Goal: Task Accomplishment & Management: Complete application form

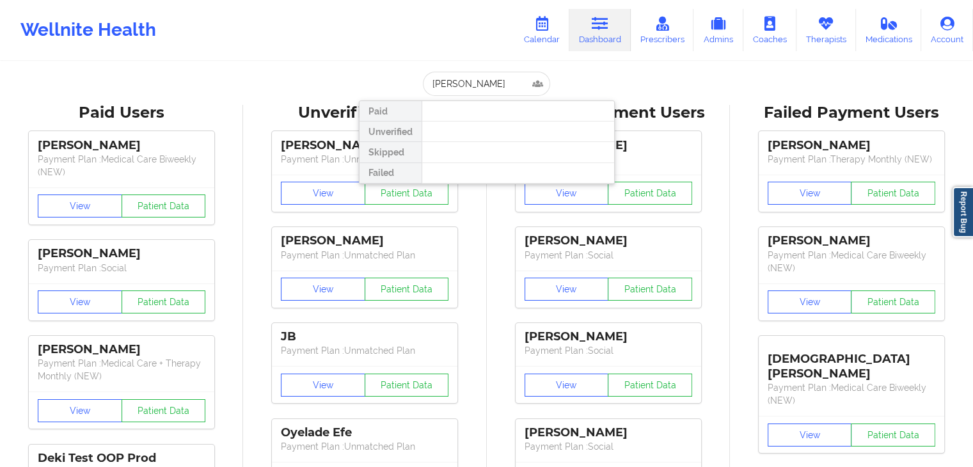
type input "[PERSON_NAME]"
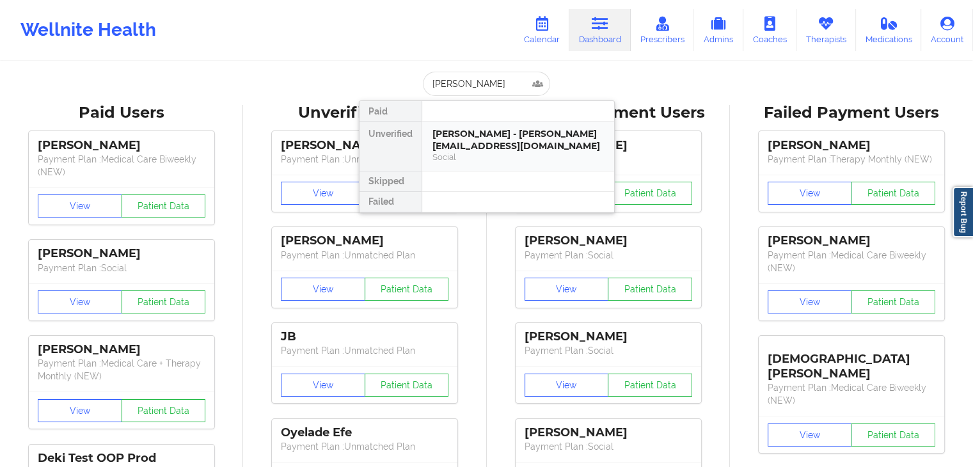
click at [476, 129] on div "[PERSON_NAME] - [PERSON_NAME][EMAIL_ADDRESS][DOMAIN_NAME]" at bounding box center [517, 140] width 171 height 24
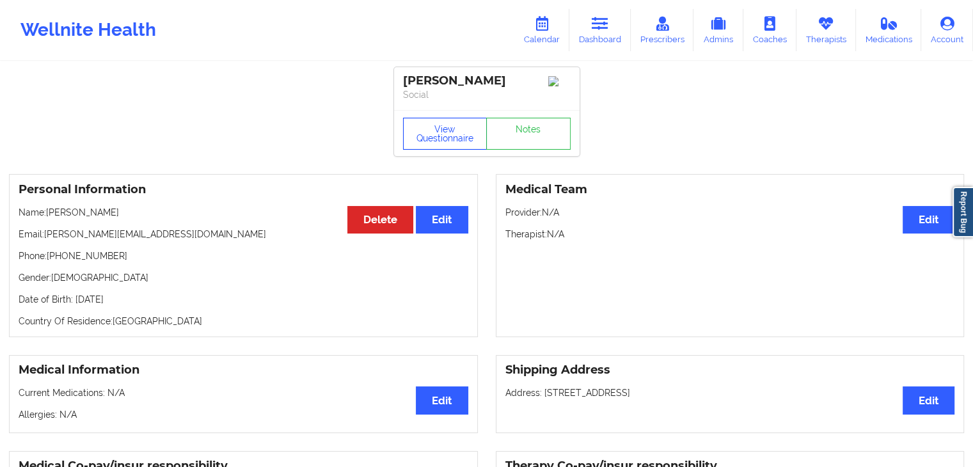
click at [425, 139] on button "View Questionnaire" at bounding box center [445, 134] width 84 height 32
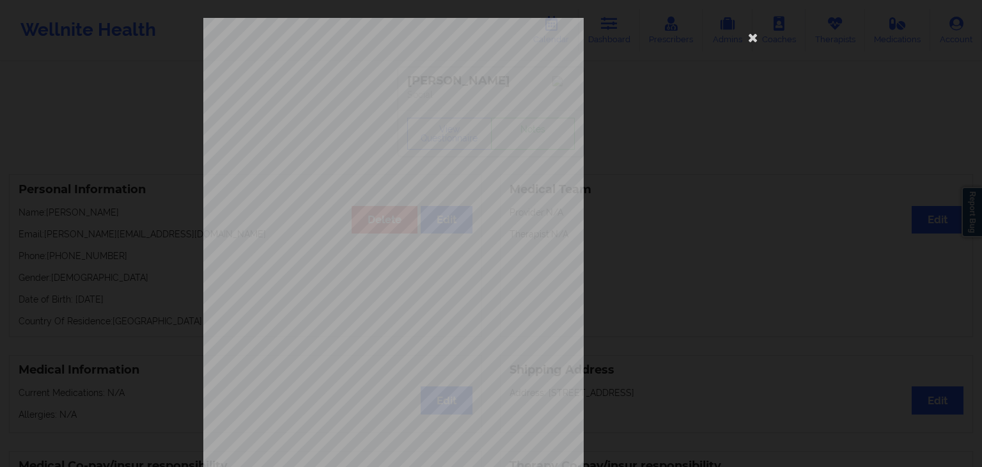
scroll to position [143, 0]
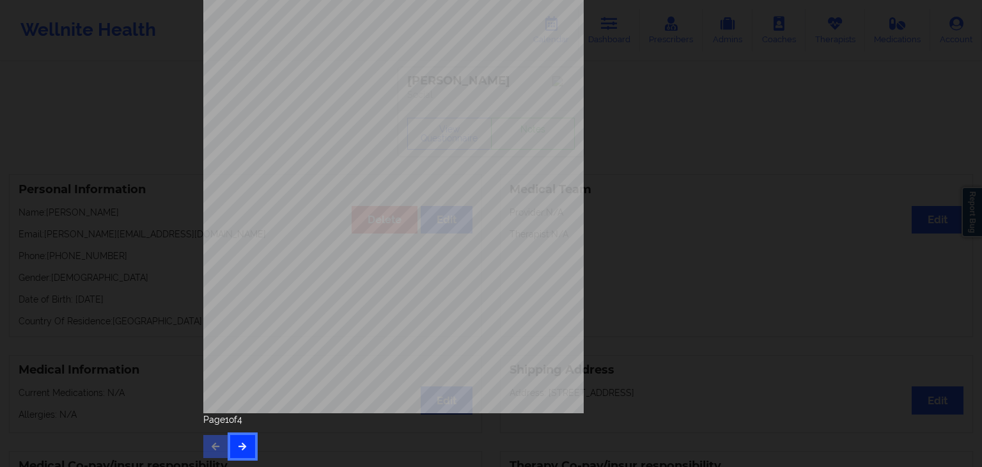
click at [238, 446] on icon "button" at bounding box center [242, 446] width 11 height 8
click at [242, 444] on icon "button" at bounding box center [242, 446] width 11 height 8
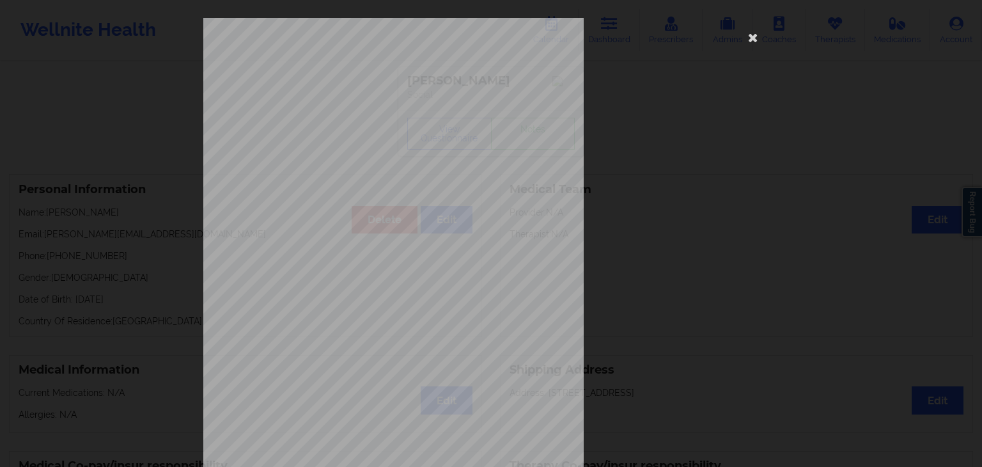
click at [765, 34] on div "commercial Insurance Member ID for patient 78233888400 Insurance company name d…" at bounding box center [490, 287] width 575 height 538
click at [746, 44] on icon at bounding box center [753, 37] width 20 height 20
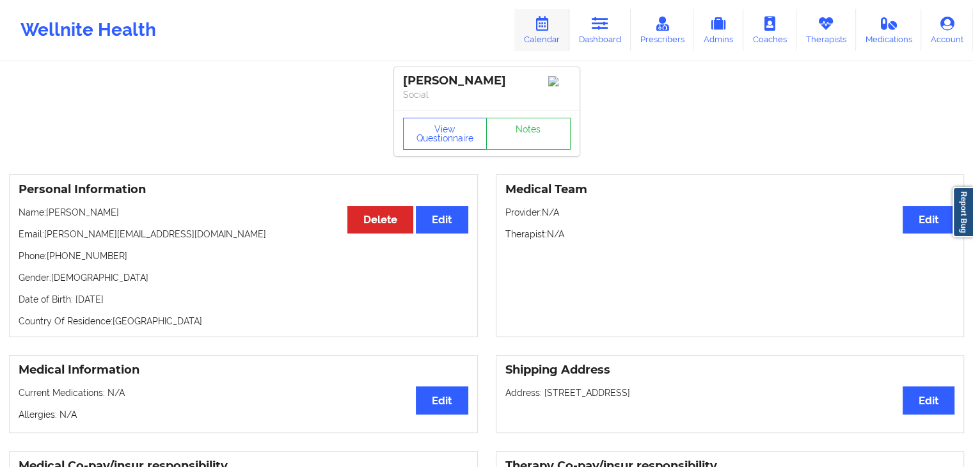
click at [558, 33] on link "Calendar" at bounding box center [541, 30] width 55 height 42
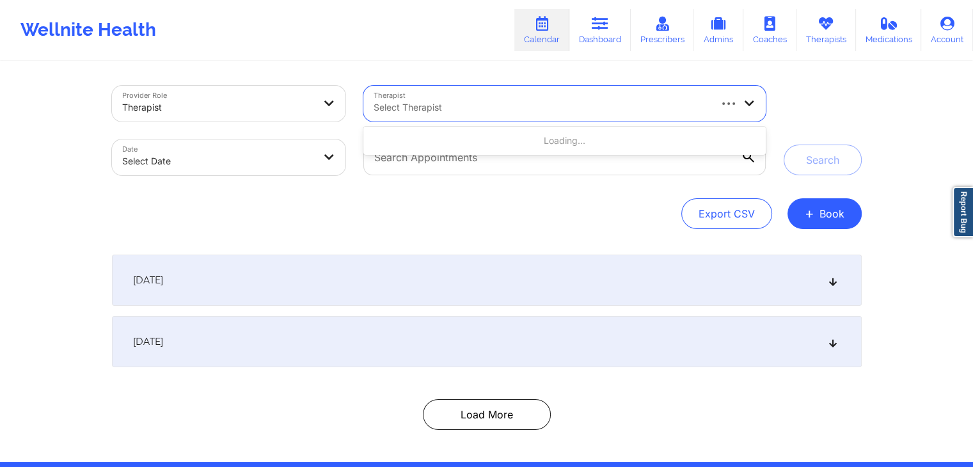
click at [478, 106] on div at bounding box center [540, 107] width 334 height 15
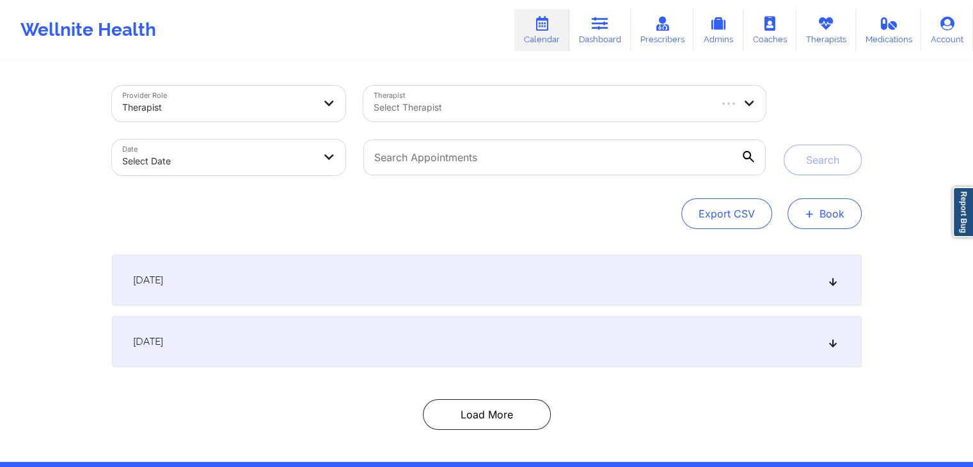
click at [844, 213] on button "+ Book" at bounding box center [824, 213] width 74 height 31
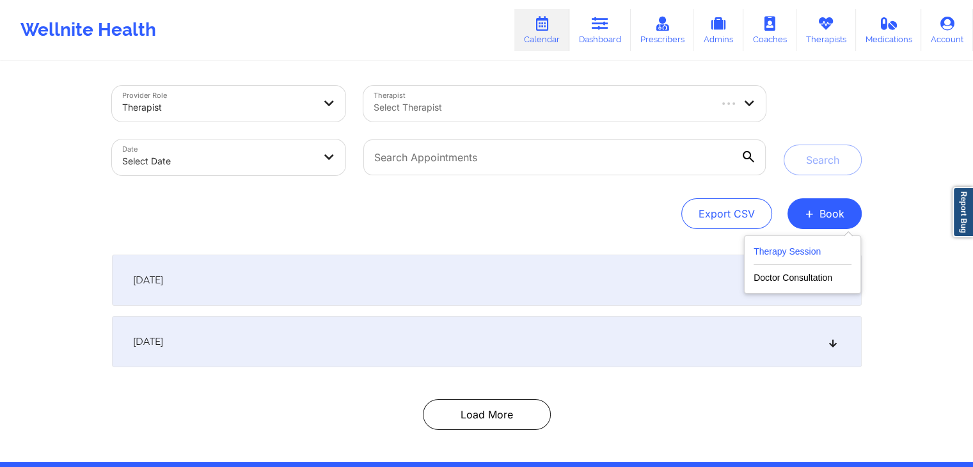
click at [813, 249] on button "Therapy Session" at bounding box center [802, 254] width 98 height 21
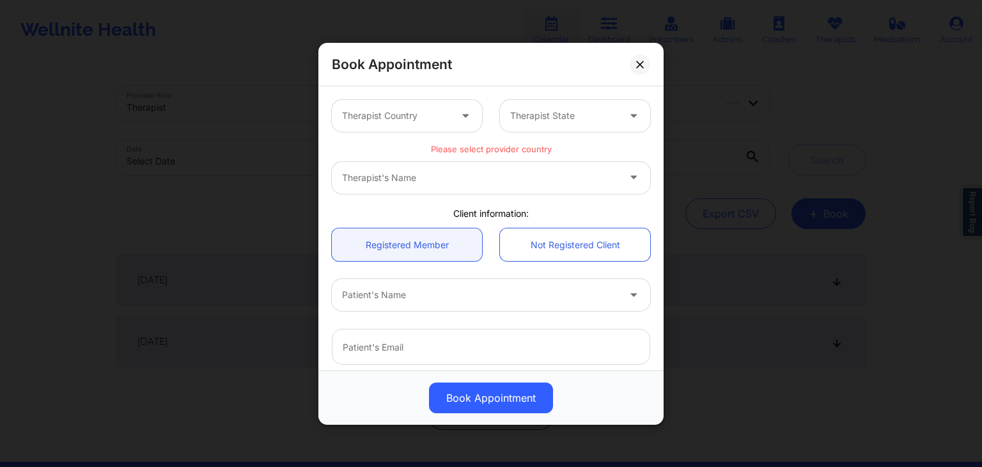
click at [388, 118] on div at bounding box center [396, 115] width 108 height 15
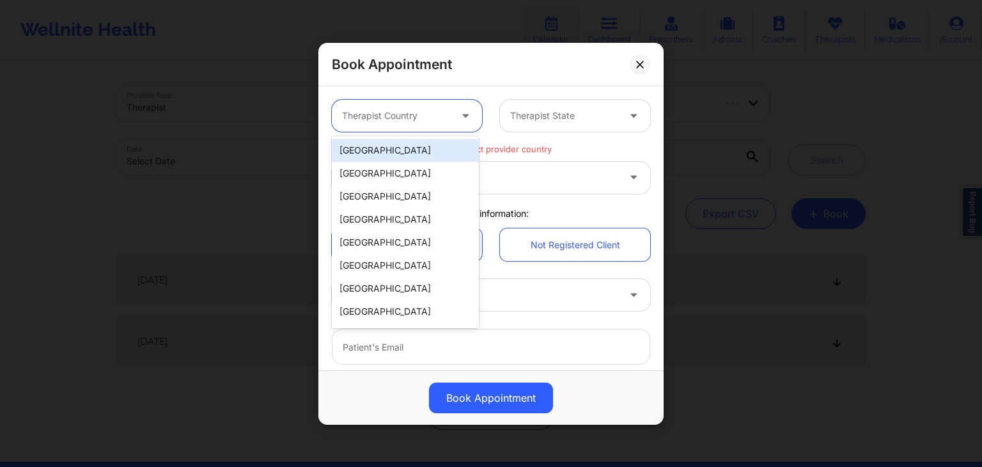
click at [395, 150] on div "[GEOGRAPHIC_DATA]" at bounding box center [405, 150] width 147 height 23
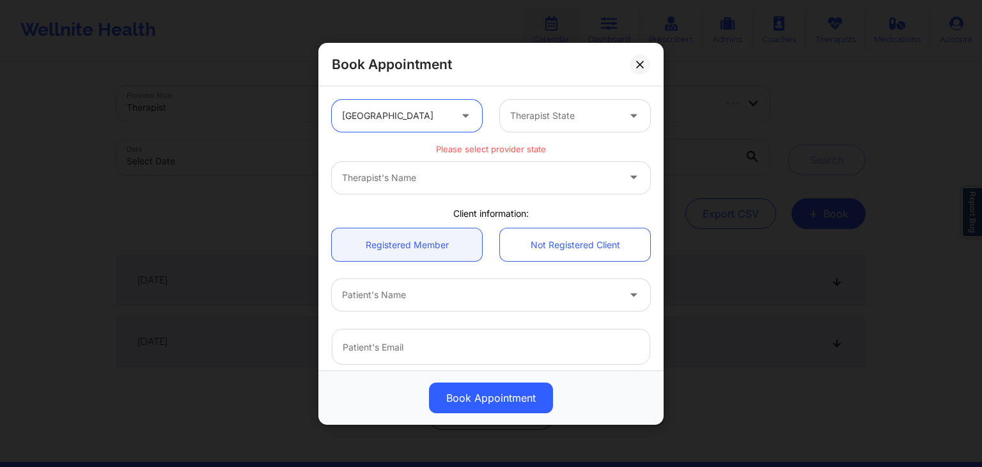
click at [567, 111] on div at bounding box center [564, 115] width 108 height 15
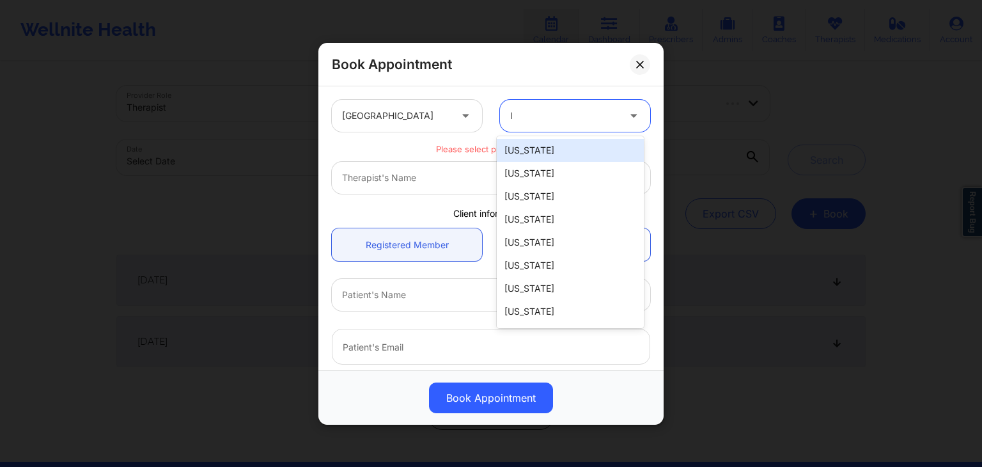
type input "lo"
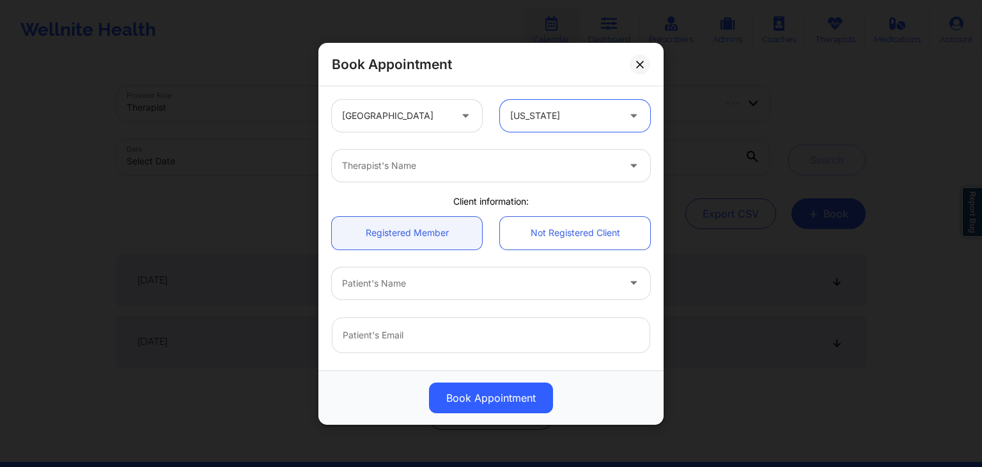
click at [439, 168] on div at bounding box center [480, 165] width 276 height 15
type input "[PERSON_NAME]"
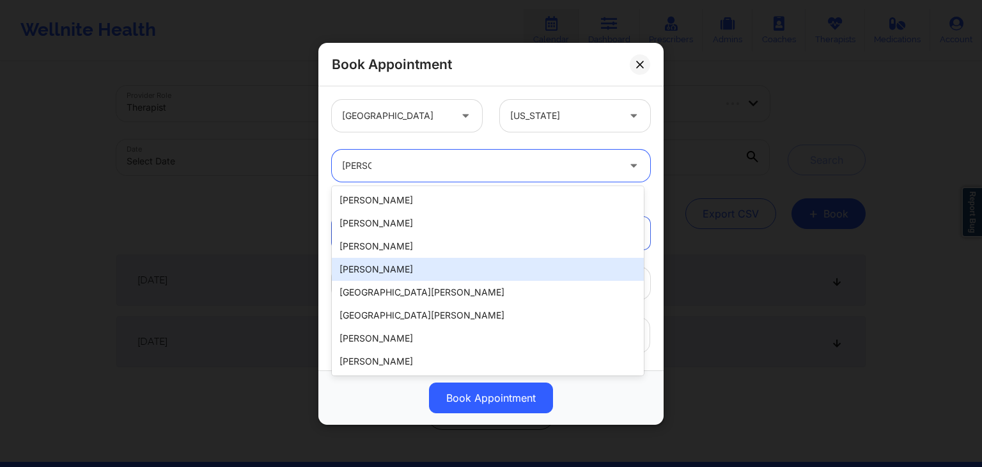
click at [385, 279] on div "[PERSON_NAME]" at bounding box center [488, 269] width 312 height 23
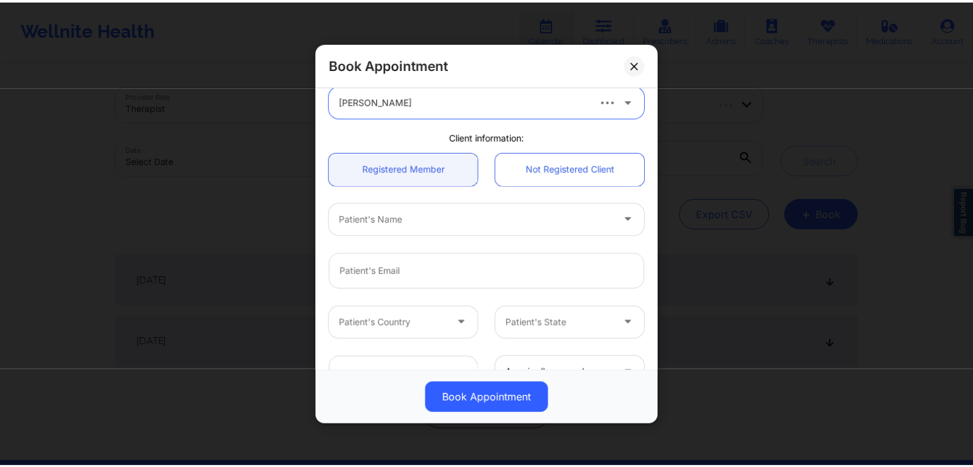
scroll to position [59, 0]
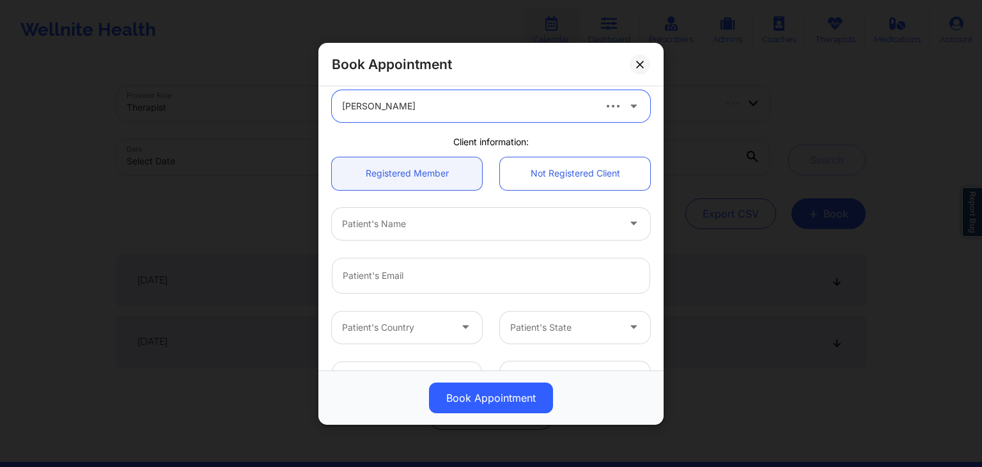
click at [442, 223] on div at bounding box center [480, 222] width 276 height 15
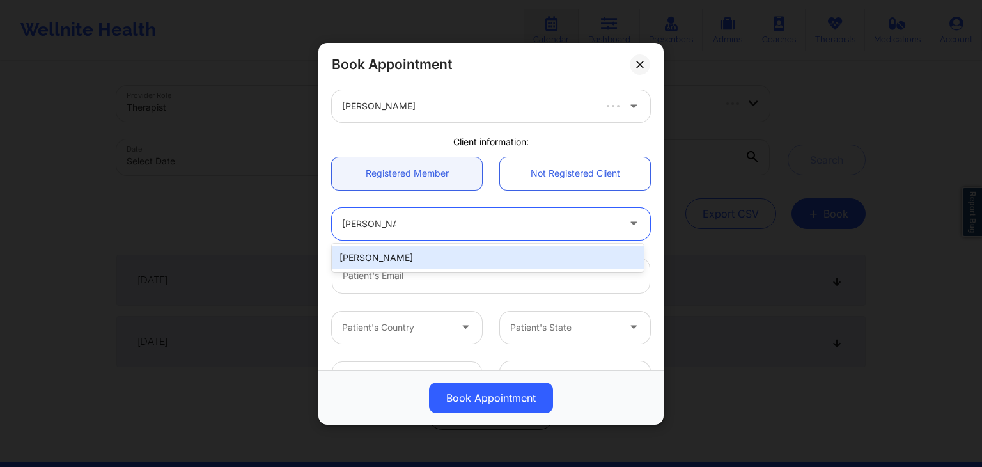
type input "[PERSON_NAME]"
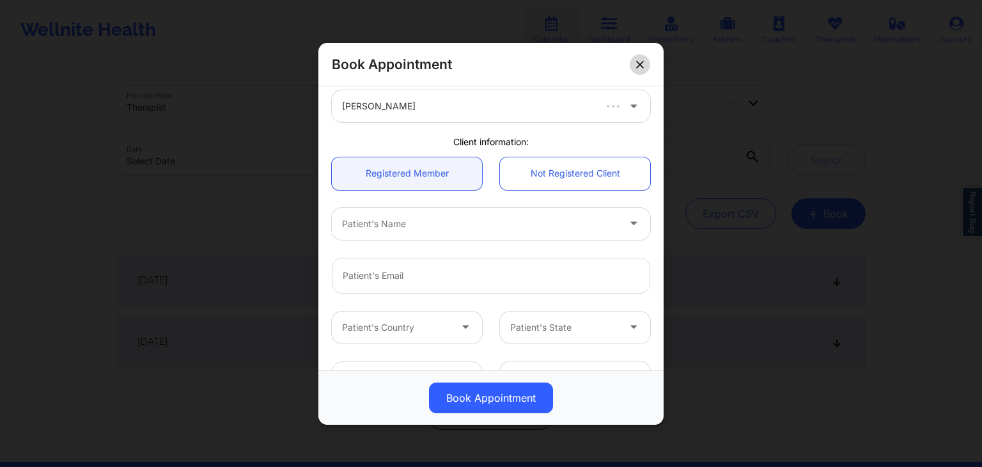
click at [636, 66] on button at bounding box center [640, 64] width 20 height 20
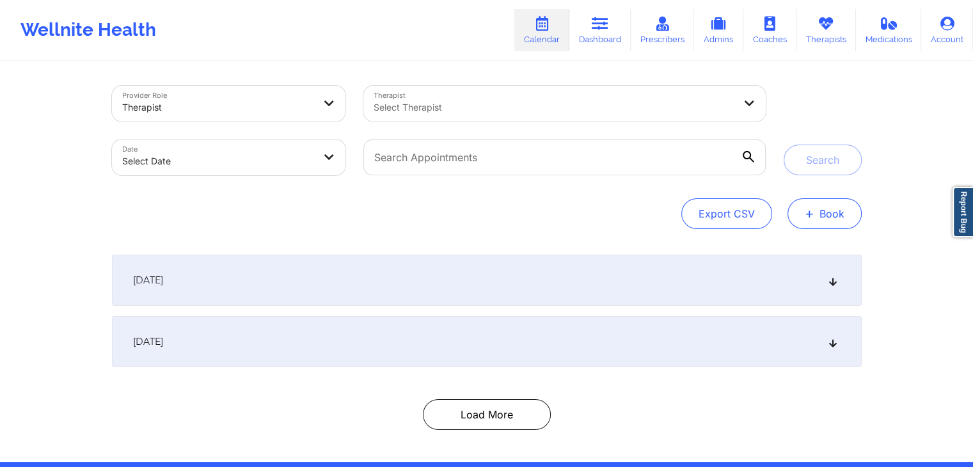
click at [803, 221] on button "+ Book" at bounding box center [824, 213] width 74 height 31
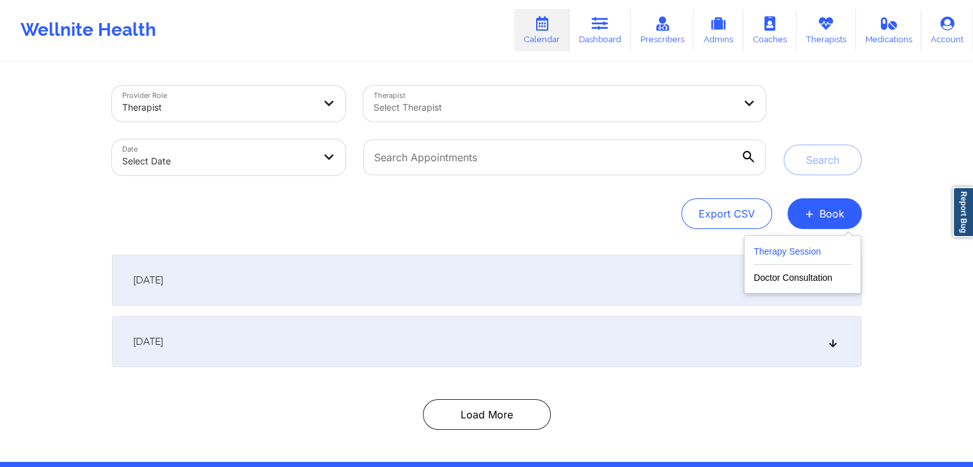
click at [756, 246] on button "Therapy Session" at bounding box center [802, 254] width 98 height 21
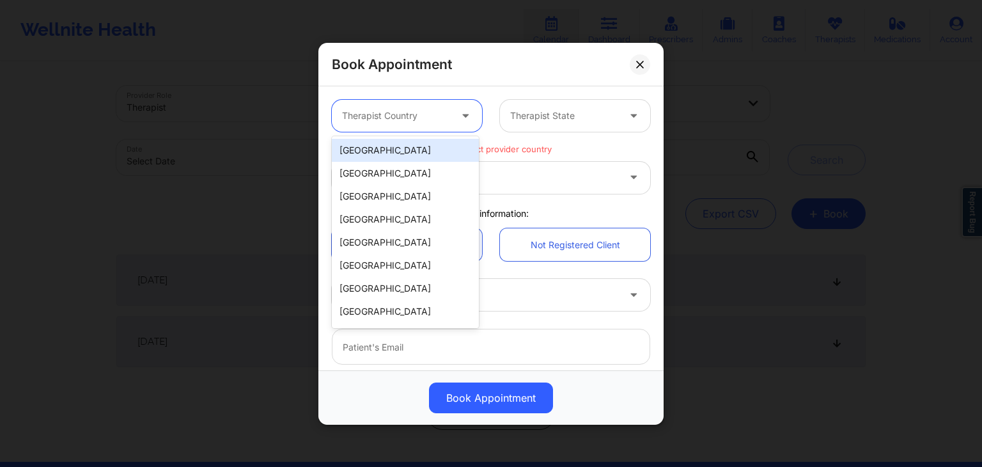
click at [444, 116] on div at bounding box center [396, 115] width 108 height 15
click at [428, 153] on div "[GEOGRAPHIC_DATA]" at bounding box center [405, 150] width 147 height 23
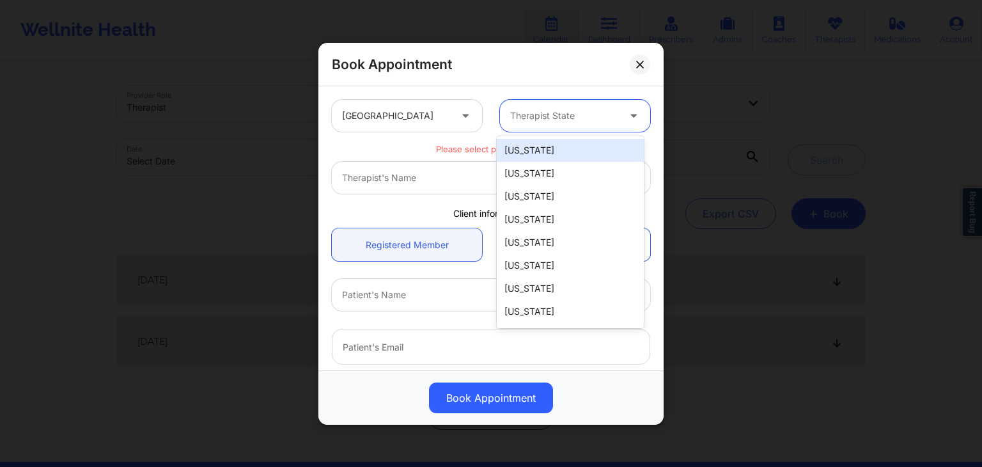
click at [596, 108] on div at bounding box center [564, 115] width 108 height 15
type input "lo"
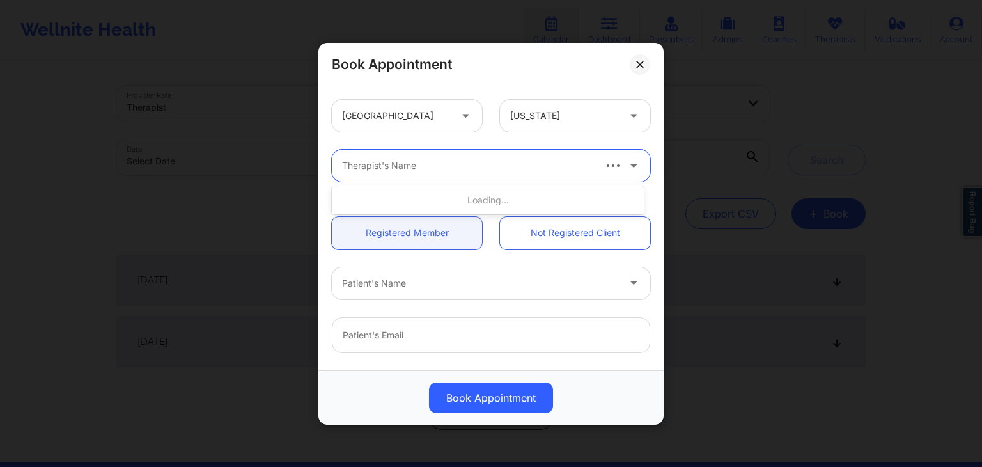
click at [440, 151] on div "Therapist's Name" at bounding box center [463, 166] width 262 height 32
type input "[PERSON_NAME]"
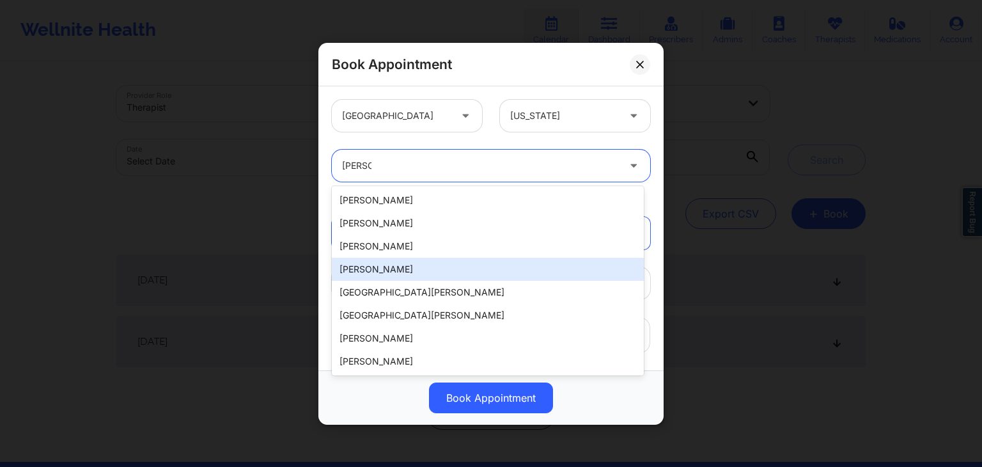
click at [391, 268] on div "[PERSON_NAME]" at bounding box center [488, 269] width 312 height 23
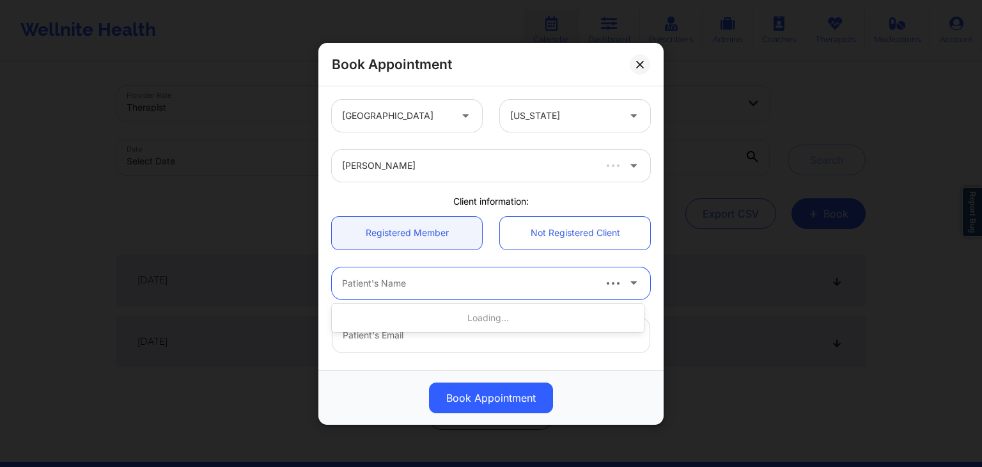
click at [407, 285] on div at bounding box center [467, 282] width 251 height 15
type input "[PERSON_NAME]"
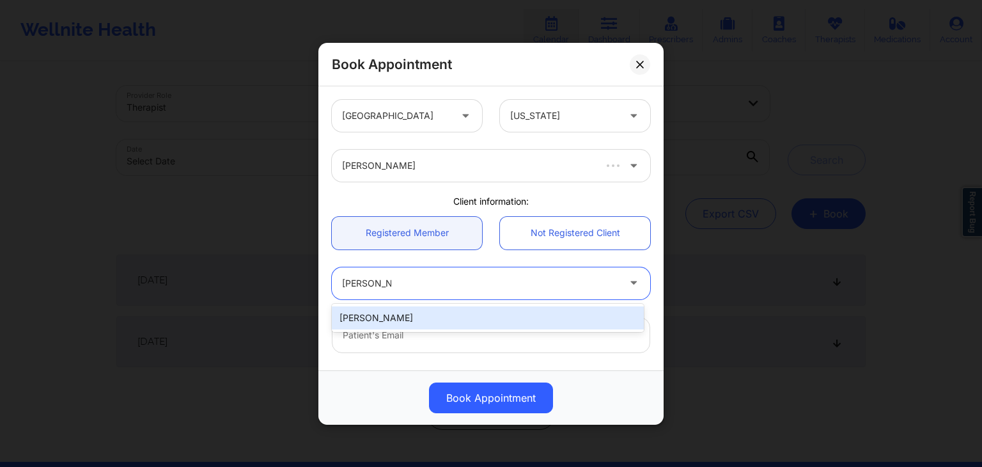
click at [410, 315] on div "[PERSON_NAME]" at bounding box center [488, 317] width 312 height 23
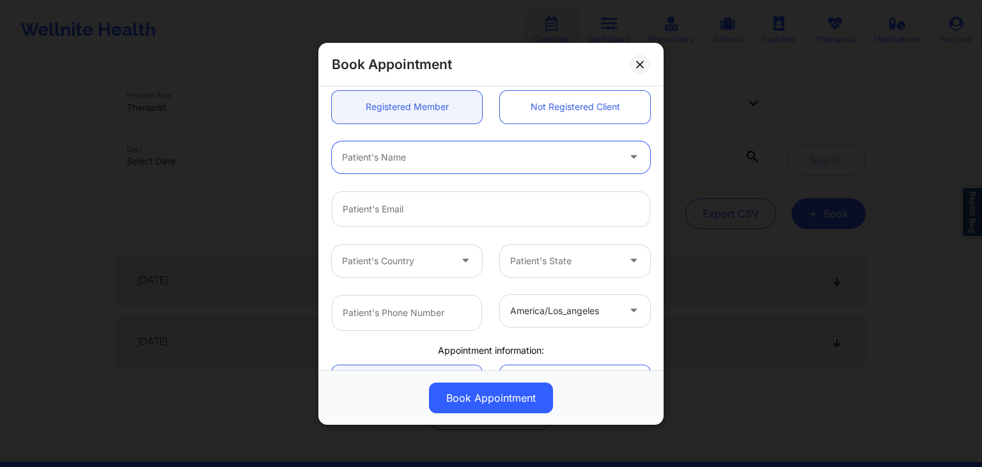
scroll to position [127, 0]
click at [370, 159] on div at bounding box center [480, 155] width 276 height 15
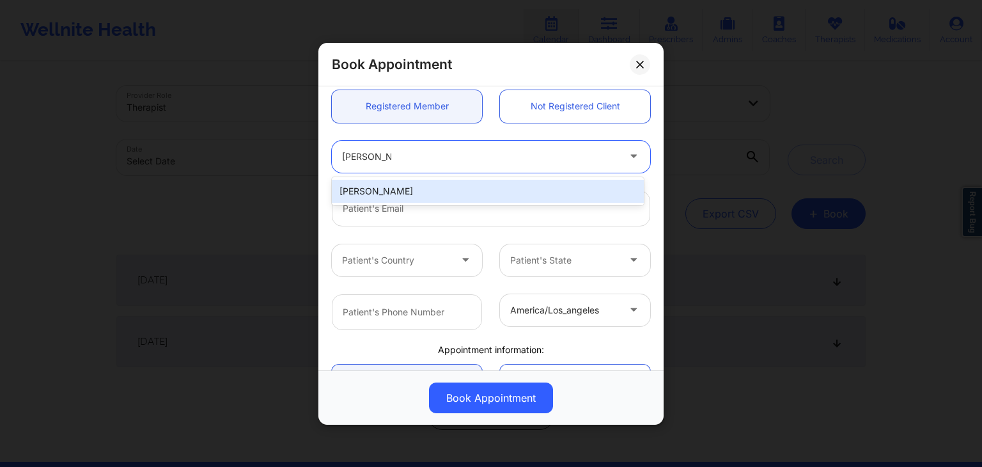
type input "[PERSON_NAME]"
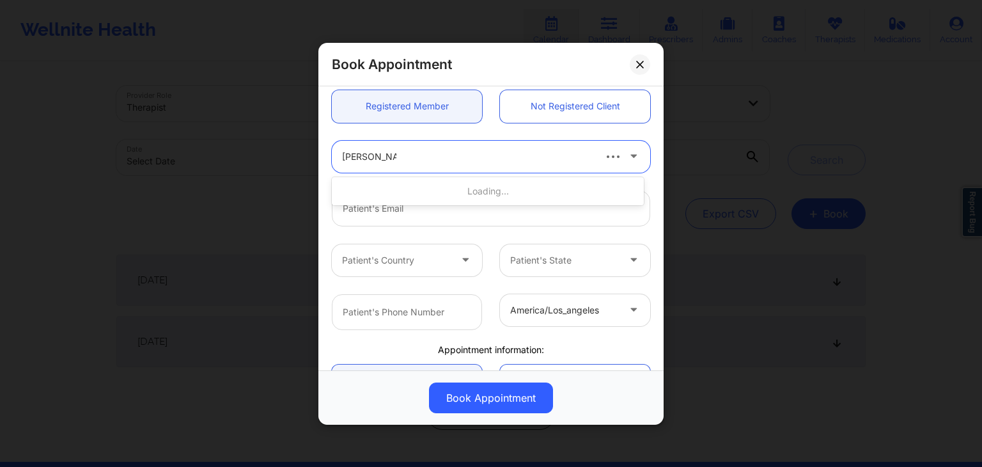
type input "[PERSON_NAME][EMAIL_ADDRESS][DOMAIN_NAME]"
type input "[PHONE_NUMBER]"
type input "[PERSON_NAME]"
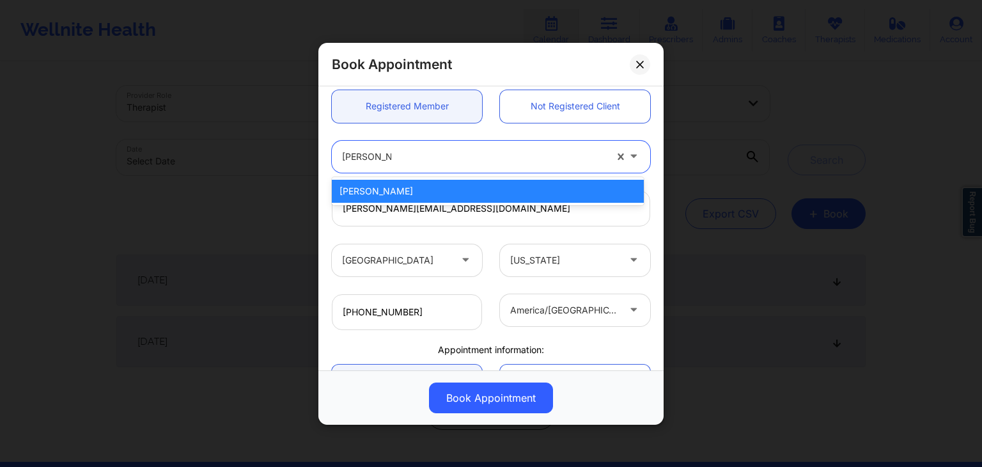
click at [383, 195] on div "[PERSON_NAME]" at bounding box center [488, 191] width 312 height 23
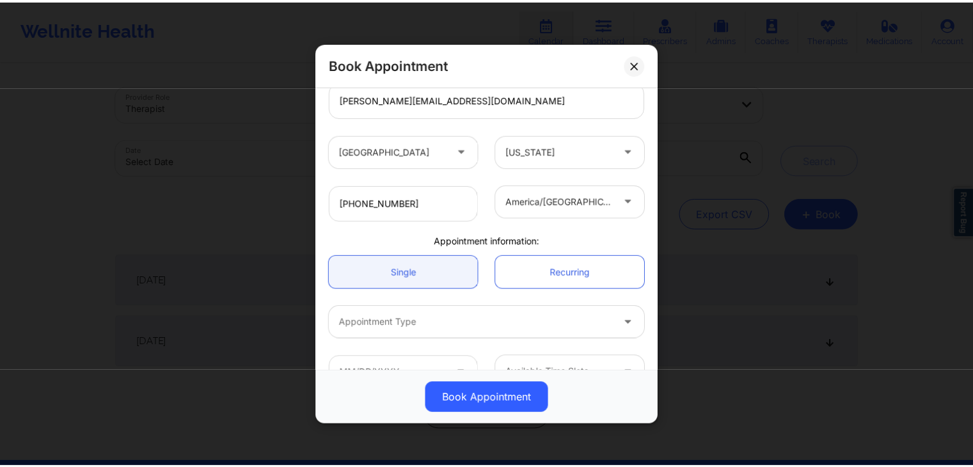
scroll to position [267, 0]
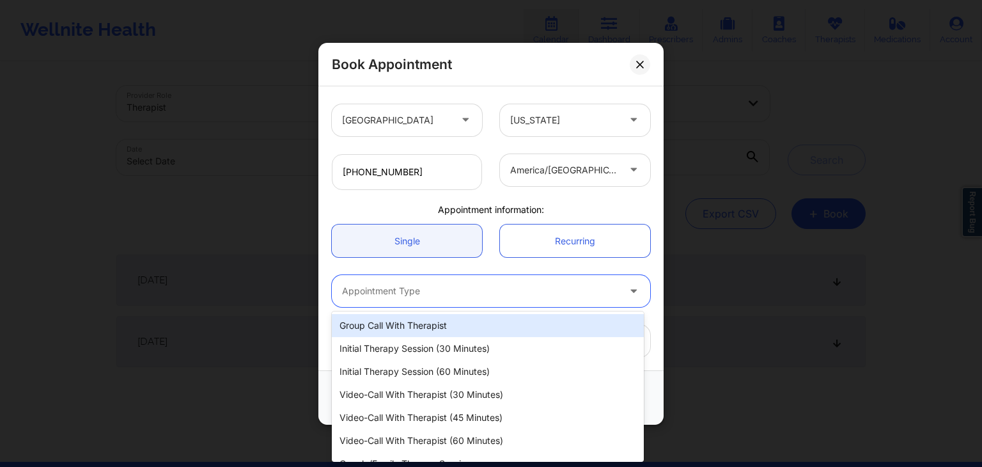
click at [382, 290] on div at bounding box center [480, 290] width 276 height 15
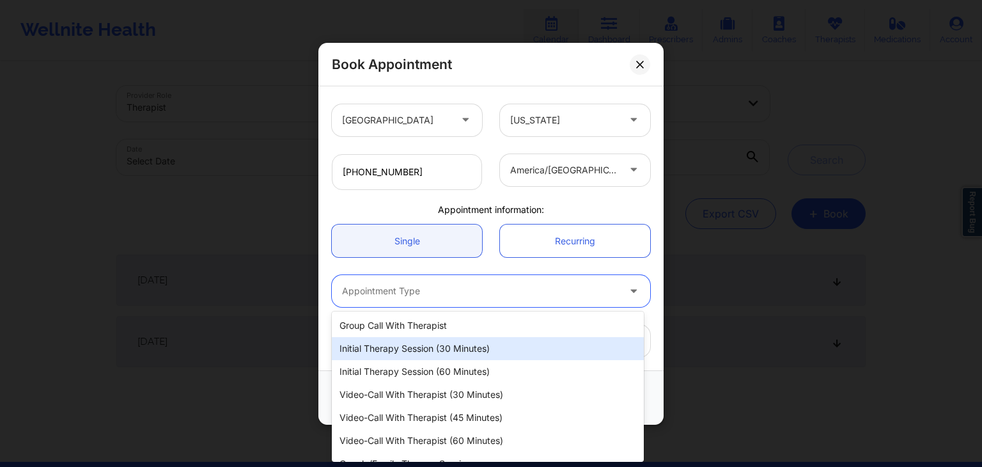
click at [400, 341] on div "Initial Therapy Session (30 minutes)" at bounding box center [488, 348] width 312 height 23
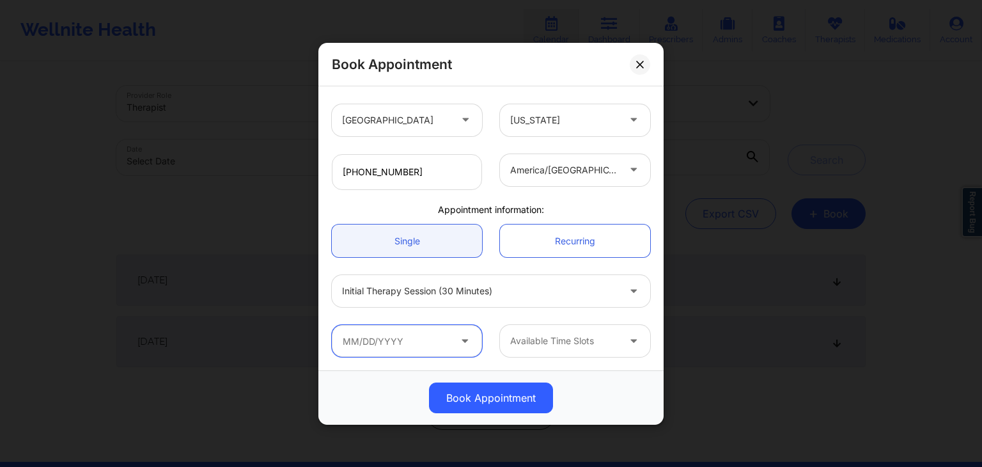
click at [391, 340] on input "text" at bounding box center [407, 341] width 150 height 32
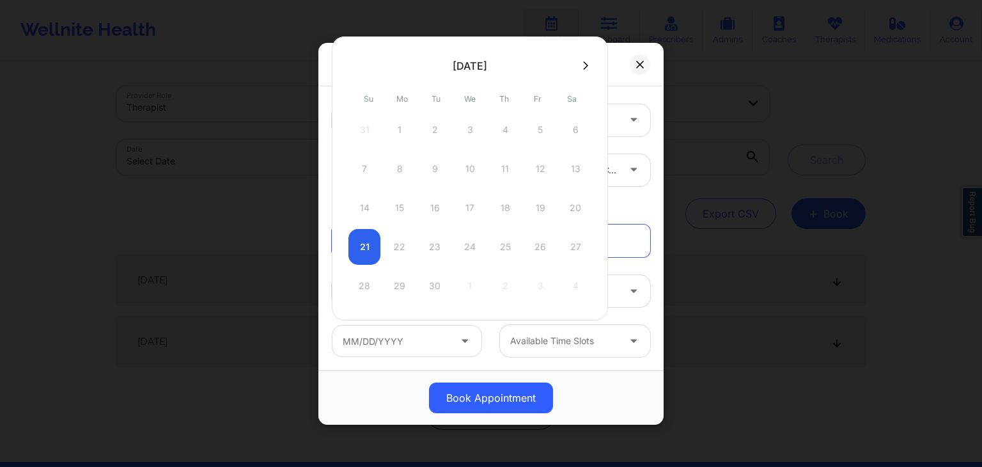
click at [408, 241] on div "21 22 23 24 25 26 27" at bounding box center [469, 247] width 243 height 36
click at [383, 243] on div "21 22 23 24 25 26 27" at bounding box center [469, 247] width 243 height 36
click at [440, 235] on div "21 22 23 24 25 26 27" at bounding box center [469, 247] width 243 height 36
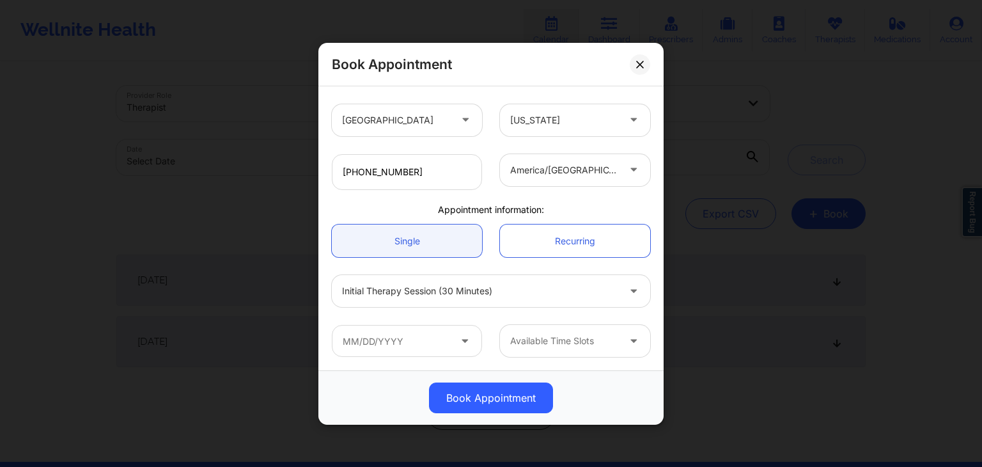
click at [623, 66] on div "Book Appointment" at bounding box center [490, 64] width 345 height 43
click at [435, 332] on input "text" at bounding box center [407, 341] width 150 height 32
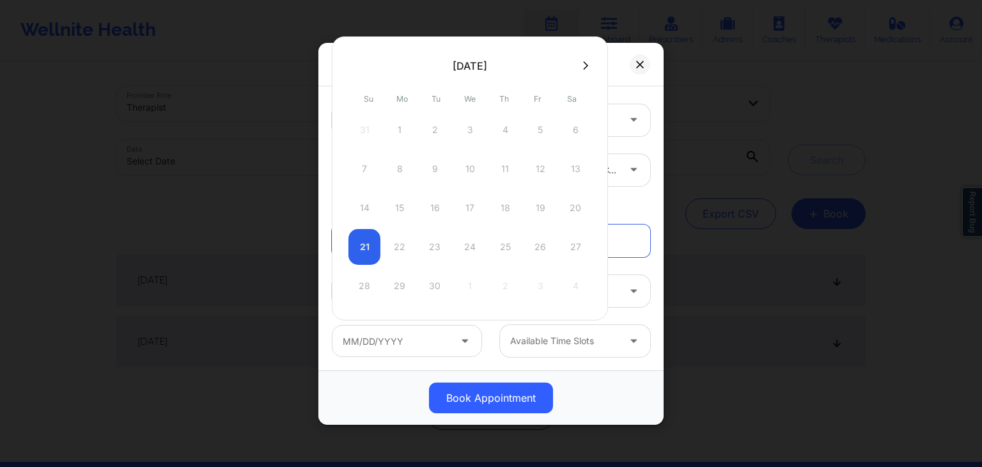
click at [425, 246] on div "21 22 23 24 25 26 27" at bounding box center [469, 247] width 243 height 36
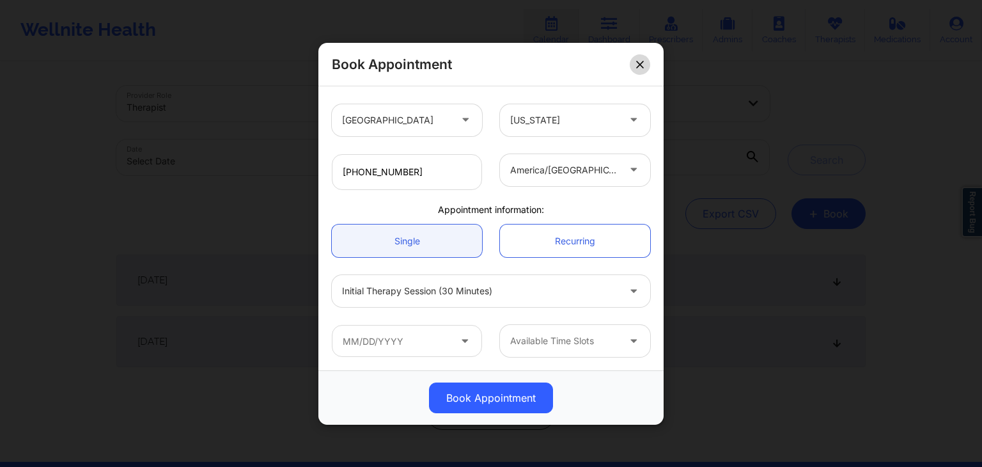
click at [635, 70] on button at bounding box center [640, 64] width 20 height 20
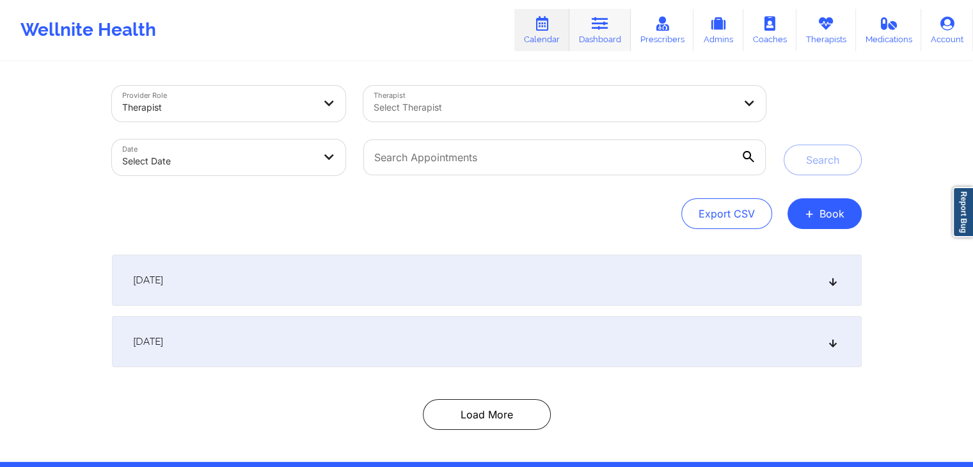
click at [597, 35] on link "Dashboard" at bounding box center [599, 30] width 61 height 42
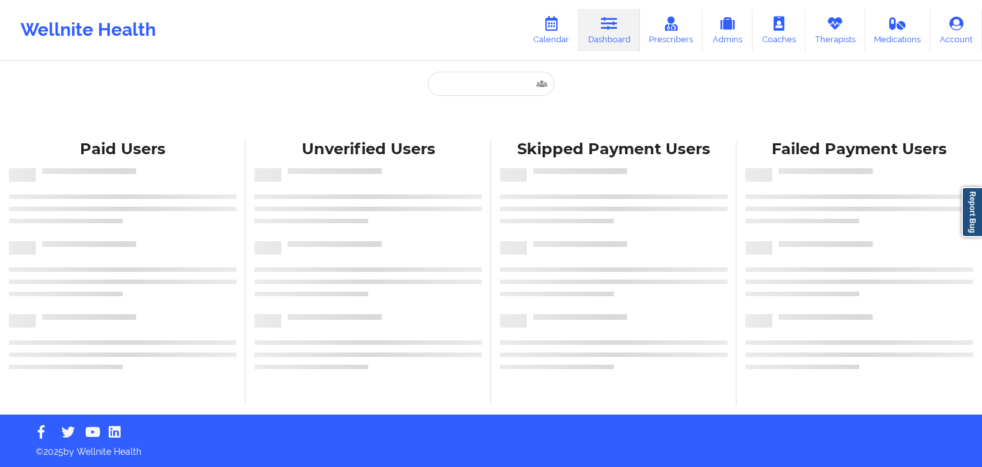
click at [483, 141] on div "Unverified Users" at bounding box center [369, 273] width 246 height 264
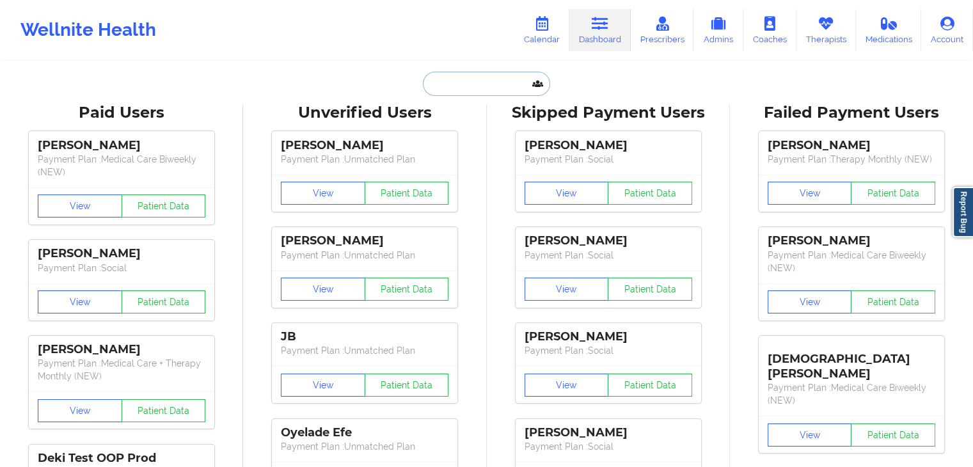
click at [451, 83] on input "text" at bounding box center [486, 84] width 127 height 24
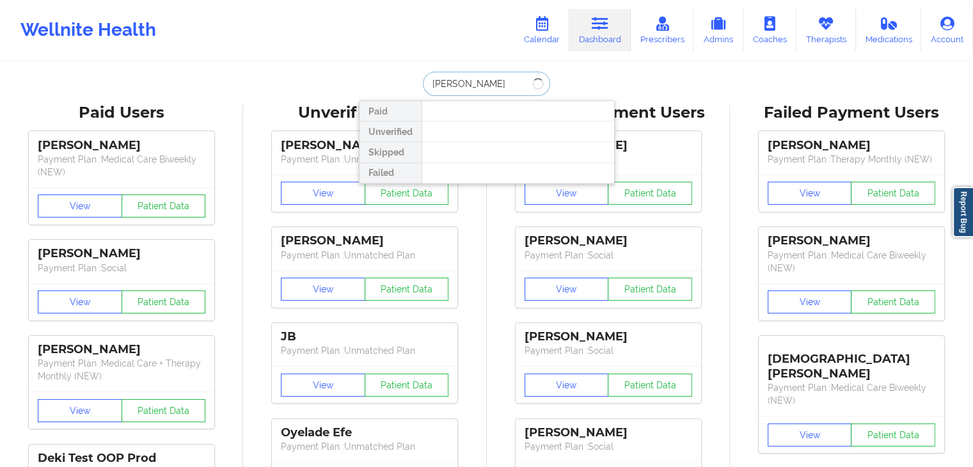
type input "devorah"
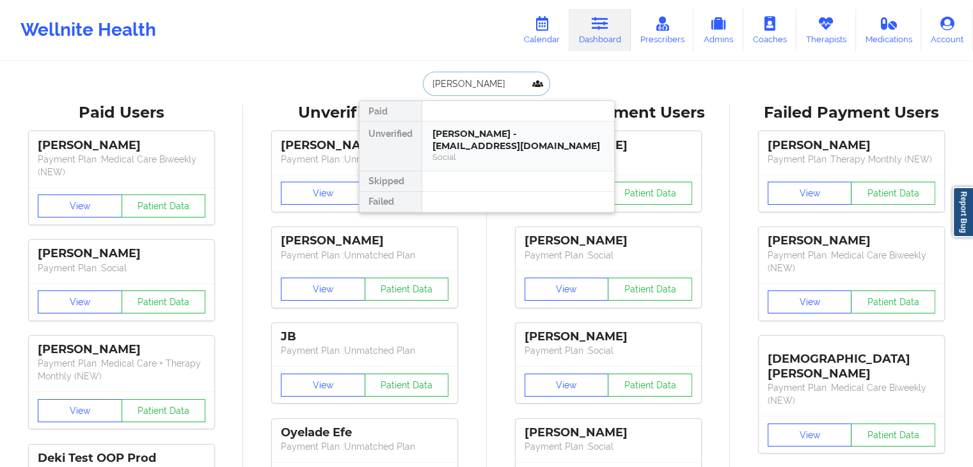
click at [508, 129] on div "Devorah Nisenbaum - devorahn17@gmail.com" at bounding box center [517, 140] width 171 height 24
